Goal: Task Accomplishment & Management: Complete application form

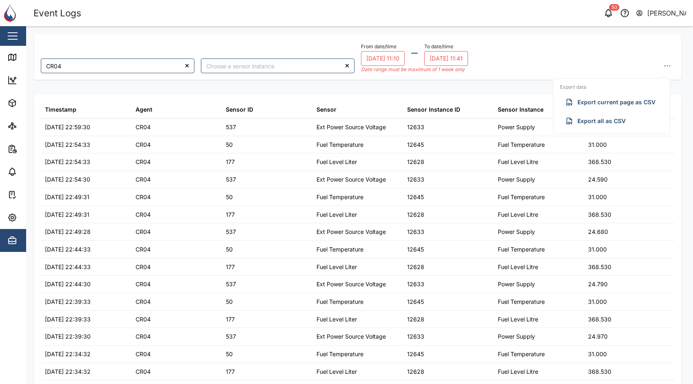
click at [518, 62] on div "From date/time [DATE] 11:10 To date/time [DATE] 11:41 Date range must be maximu…" at bounding box center [518, 57] width 314 height 32
click at [504, 68] on div "From date/time [DATE] 11:10 To date/time [DATE] 11:41 Date range must be maximu…" at bounding box center [518, 57] width 314 height 32
click at [457, 56] on button "08/10/2025 11:41" at bounding box center [446, 58] width 44 height 15
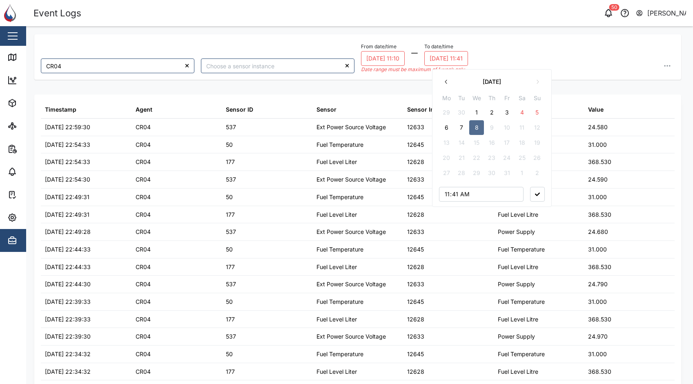
click at [460, 126] on button "7" at bounding box center [461, 127] width 15 height 15
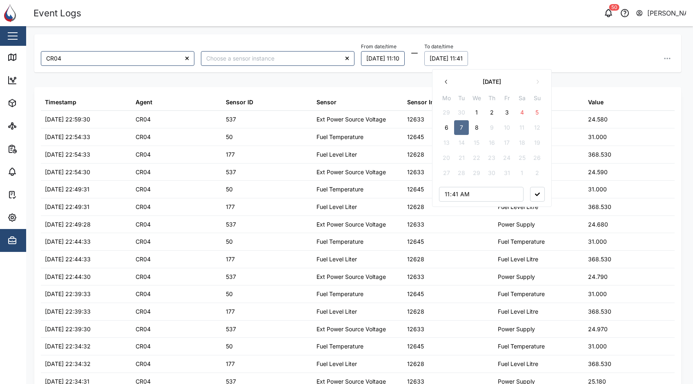
click at [512, 33] on div "CR04 From date/time 01/10/2025 11:10 To date/time 07/10/2025 11:41 October 2025…" at bounding box center [359, 34] width 667 height 16
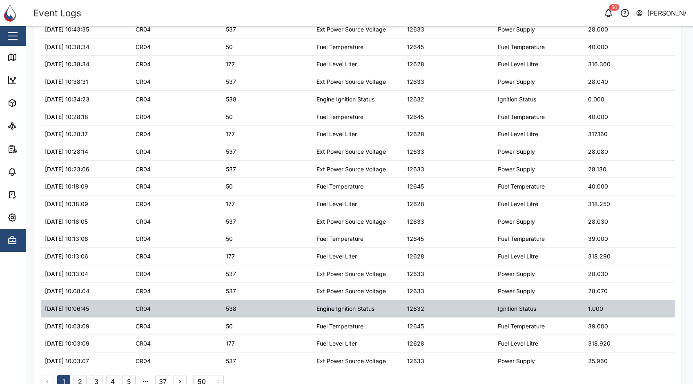
scroll to position [624, 0]
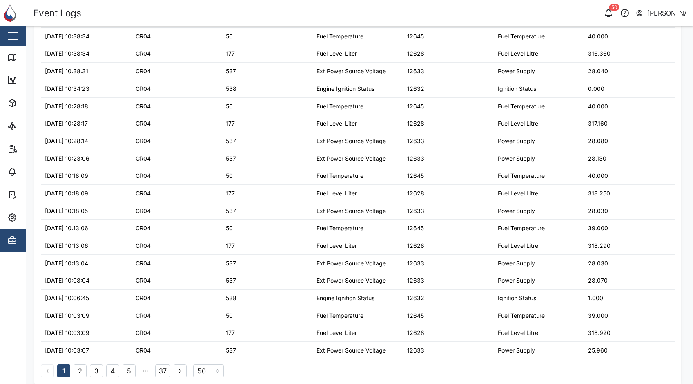
click at [164, 372] on button "37" at bounding box center [162, 370] width 15 height 13
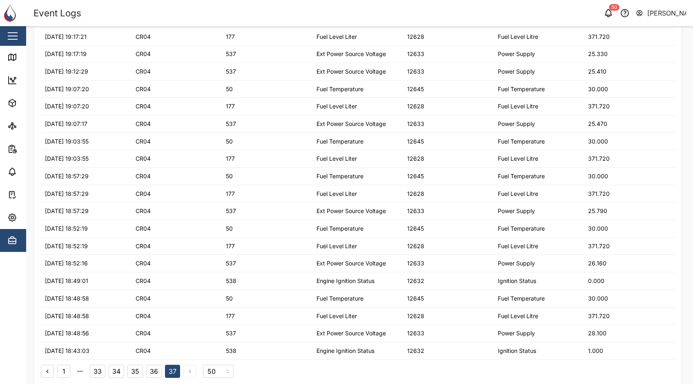
scroll to position [415, 0]
click at [191, 372] on div "1 33 34 35 36 37" at bounding box center [119, 370] width 156 height 13
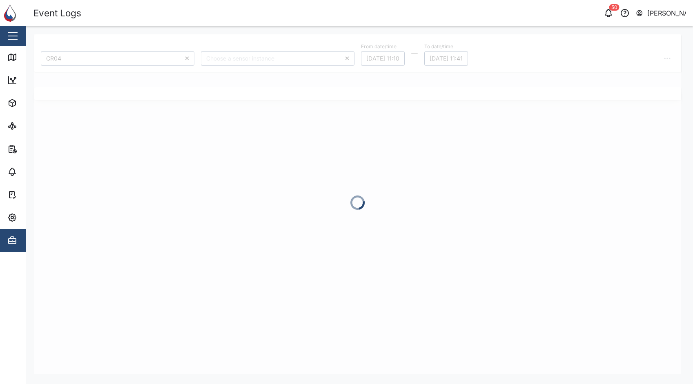
scroll to position [0, 0]
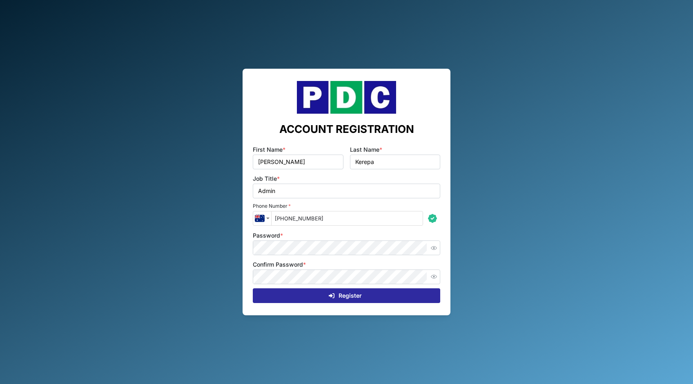
click at [368, 239] on div "Password *" at bounding box center [346, 242] width 187 height 25
click at [352, 297] on span "Register" at bounding box center [350, 295] width 23 height 14
click at [236, 247] on div "ACCOUNT REGISTRATION First Name * [PERSON_NAME] Last Name * Kerepa Job Title * …" at bounding box center [346, 192] width 693 height 384
click at [505, 251] on div "ACCOUNT REGISTRATION First Name * [PERSON_NAME] Last Name * Kerepa Job Title * …" at bounding box center [346, 192] width 693 height 384
click at [449, 177] on div "ACCOUNT REGISTRATION First Name * [PERSON_NAME] Last Name * Kerepa Job Title * …" at bounding box center [347, 192] width 208 height 246
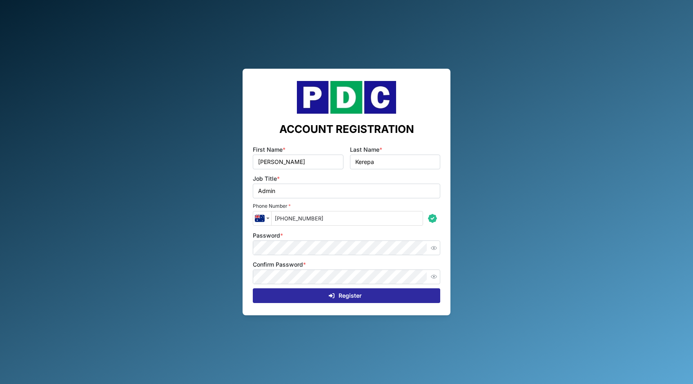
click at [393, 294] on div "Register" at bounding box center [345, 295] width 174 height 14
click at [440, 275] on div at bounding box center [433, 276] width 13 height 15
click at [437, 275] on button "button" at bounding box center [433, 276] width 11 height 11
click at [395, 292] on div "Register" at bounding box center [345, 295] width 174 height 14
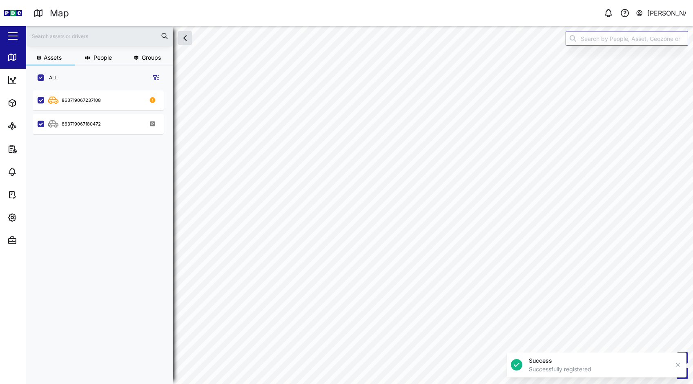
scroll to position [283, 128]
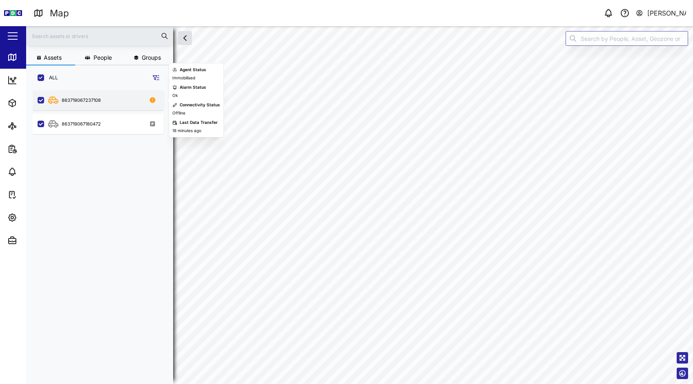
click at [89, 95] on div "863719067237108" at bounding box center [103, 100] width 111 height 10
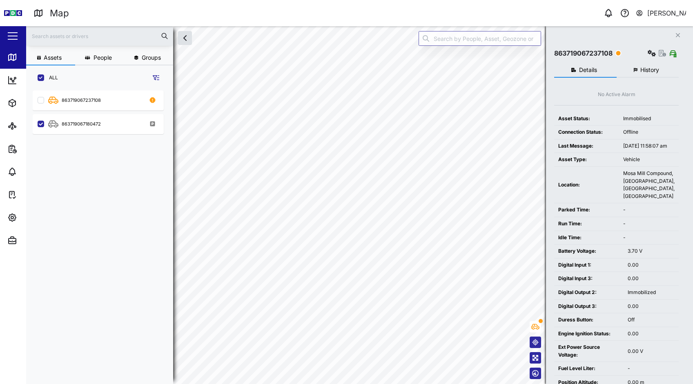
checkbox input "false"
